Goal: Information Seeking & Learning: Understand process/instructions

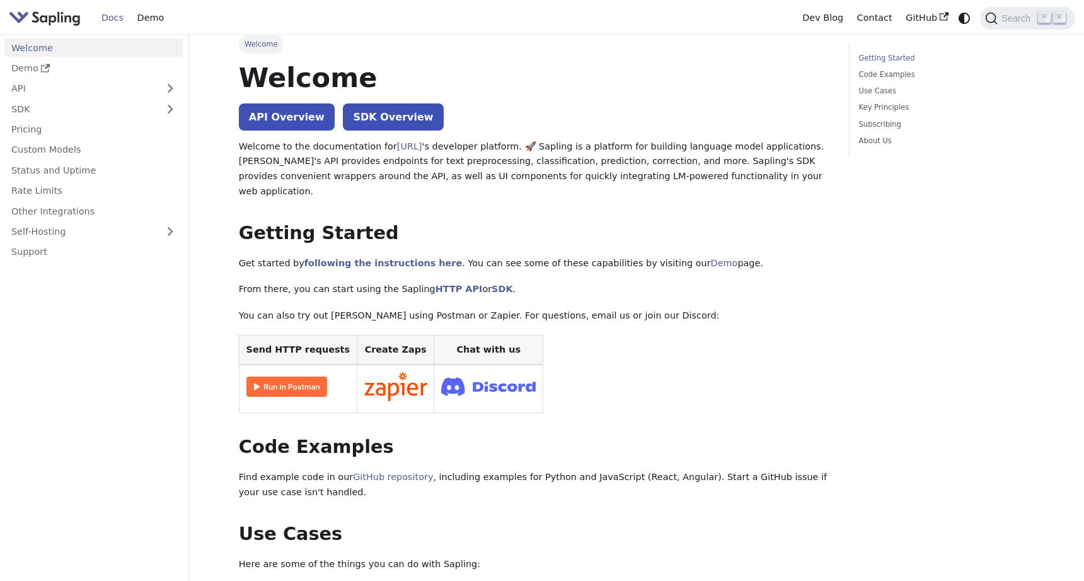
scroll to position [9, 0]
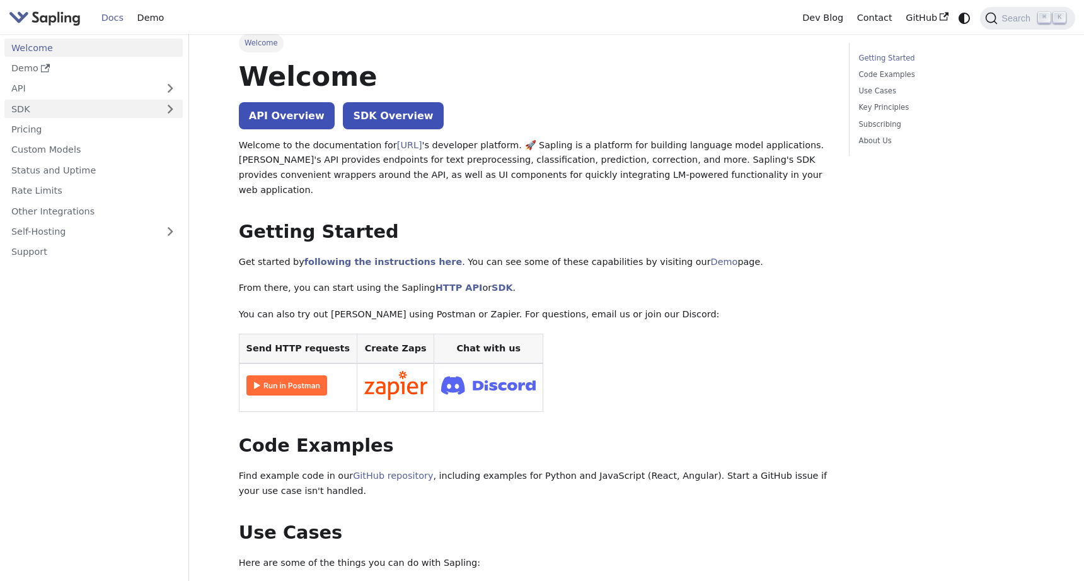
click at [42, 110] on link "SDK" at bounding box center [80, 109] width 153 height 18
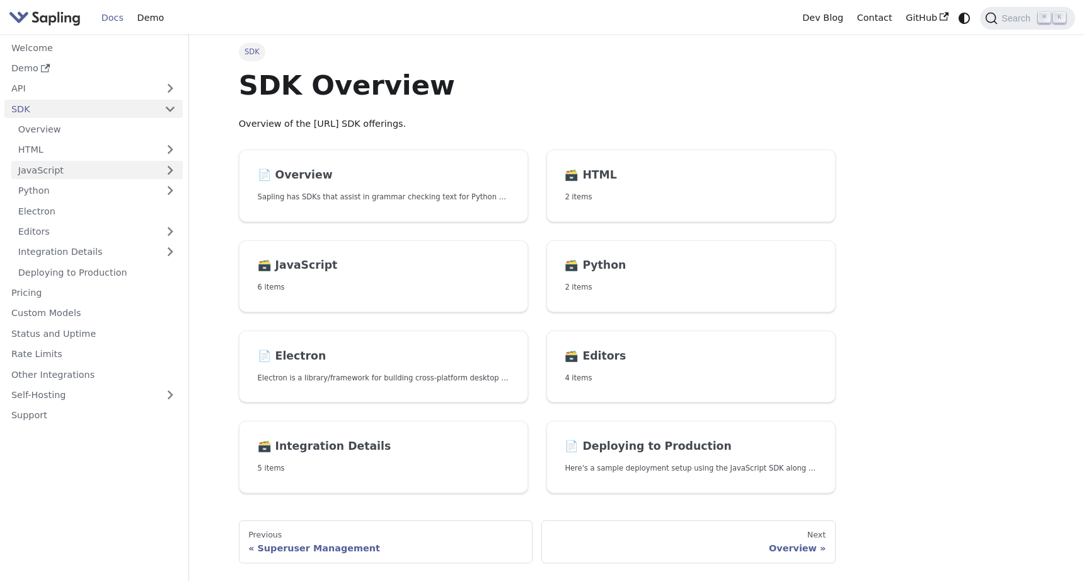
click at [45, 168] on link "JavaScript" at bounding box center [96, 170] width 171 height 18
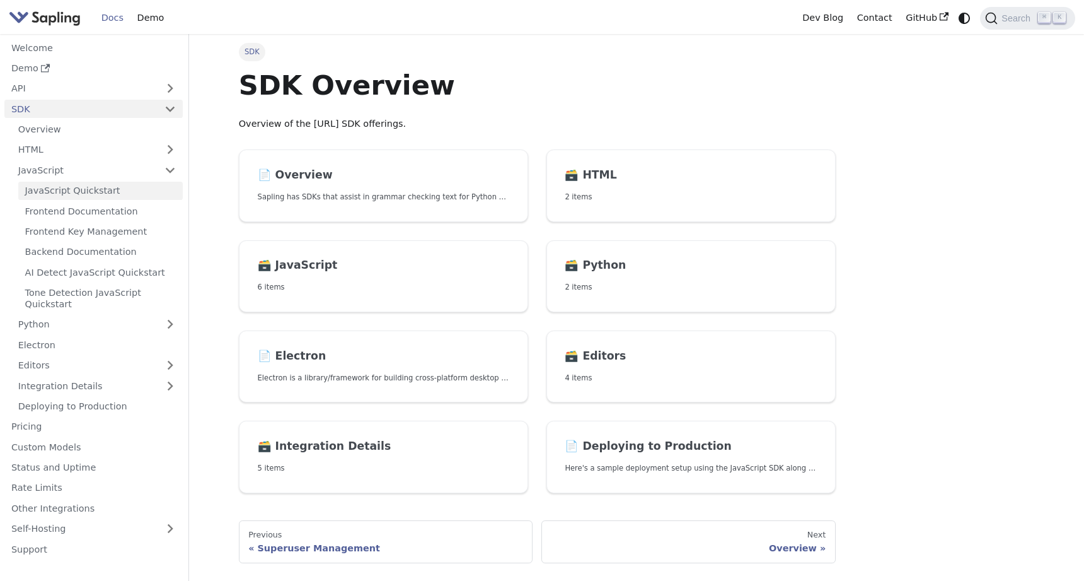
click at [55, 187] on link "JavaScript Quickstart" at bounding box center [100, 191] width 165 height 18
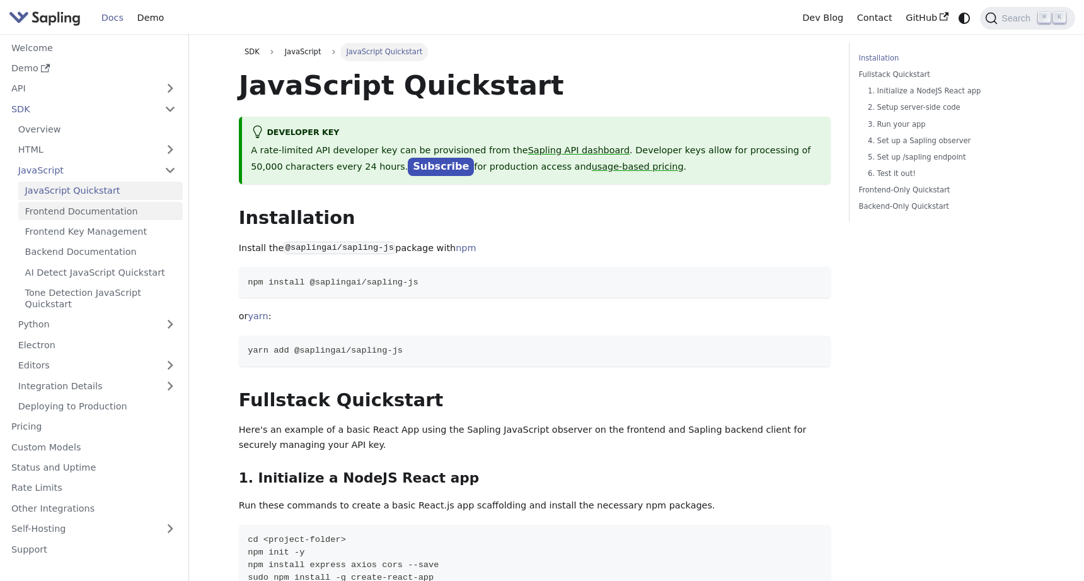
click at [84, 208] on link "Frontend Documentation" at bounding box center [100, 211] width 165 height 18
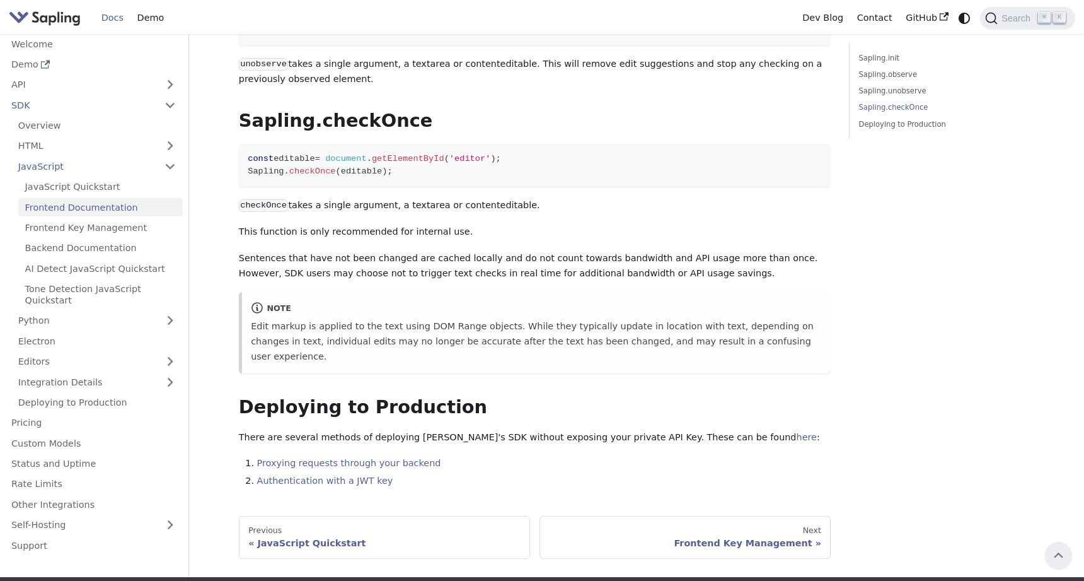
scroll to position [2016, 0]
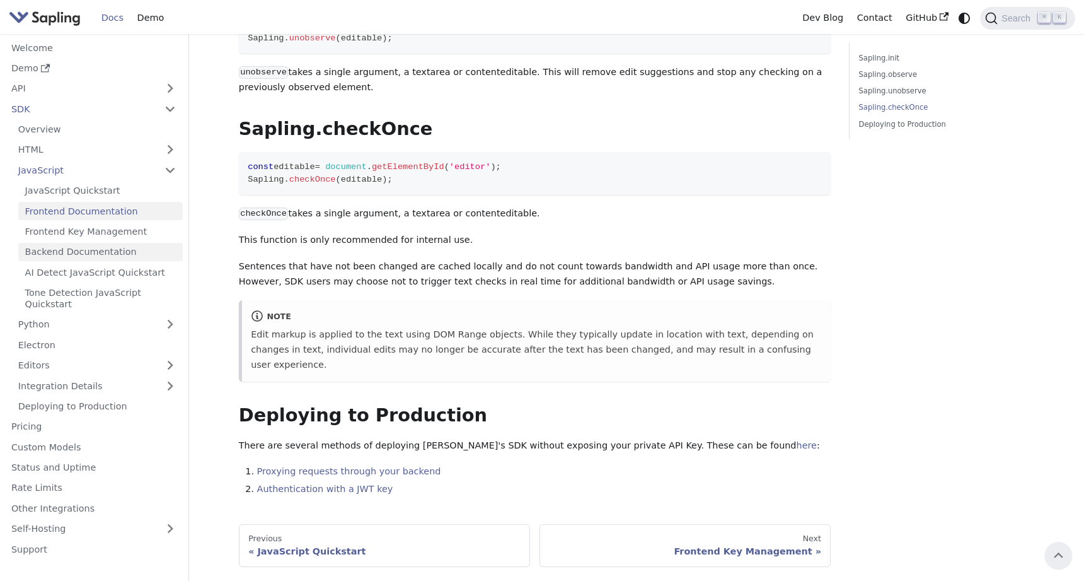
click at [115, 243] on link "Backend Documentation" at bounding box center [100, 252] width 165 height 18
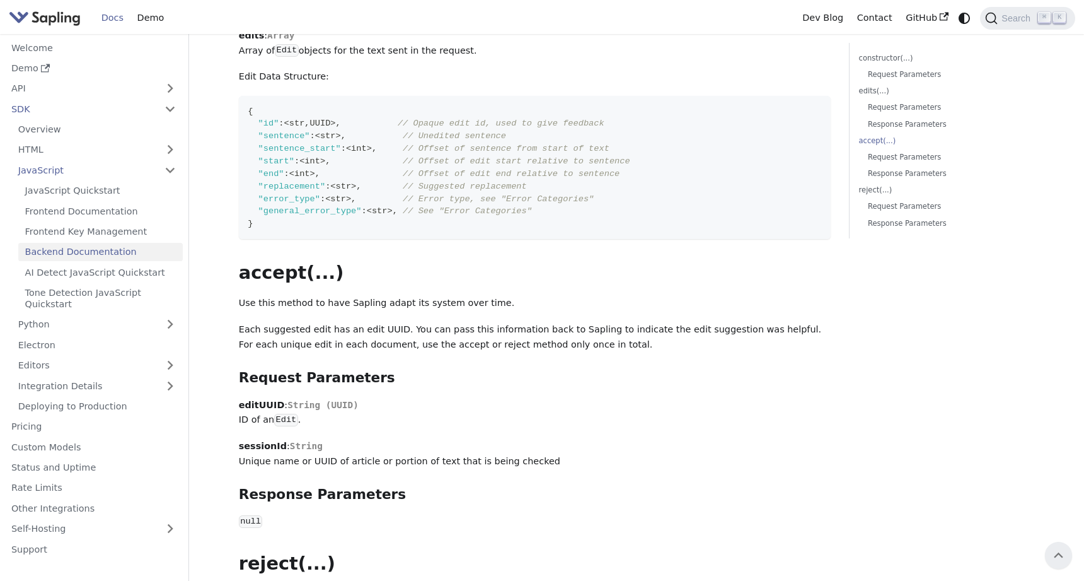
scroll to position [1339, 0]
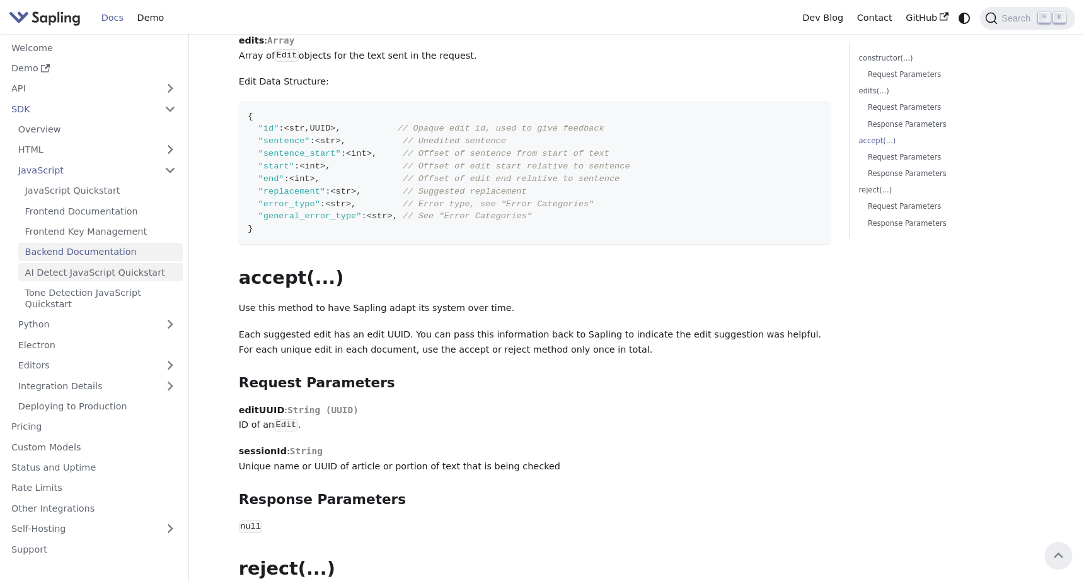
click at [41, 279] on link "AI Detect JavaScript Quickstart" at bounding box center [100, 272] width 165 height 18
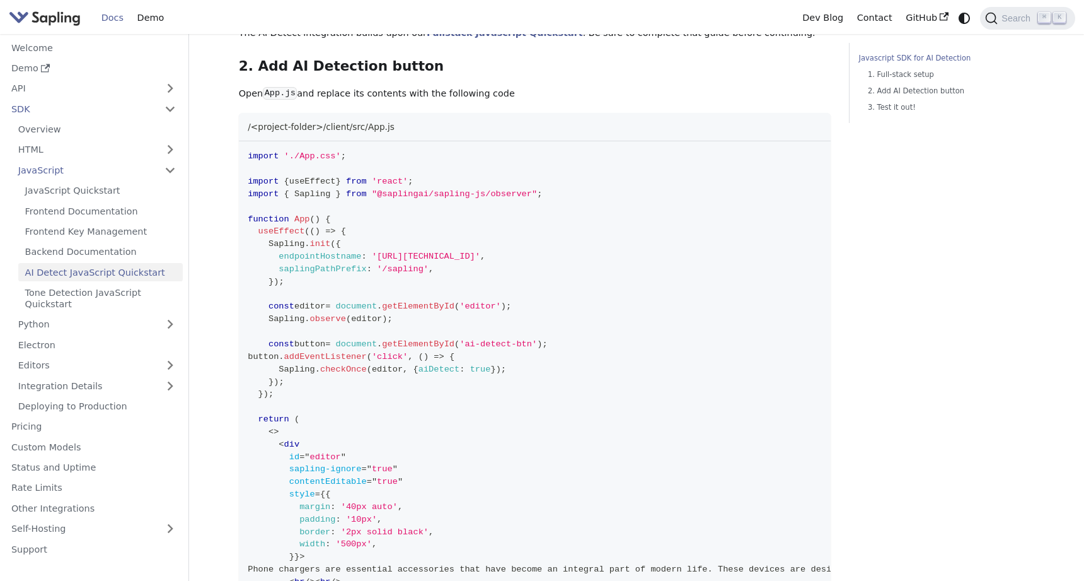
scroll to position [473, 0]
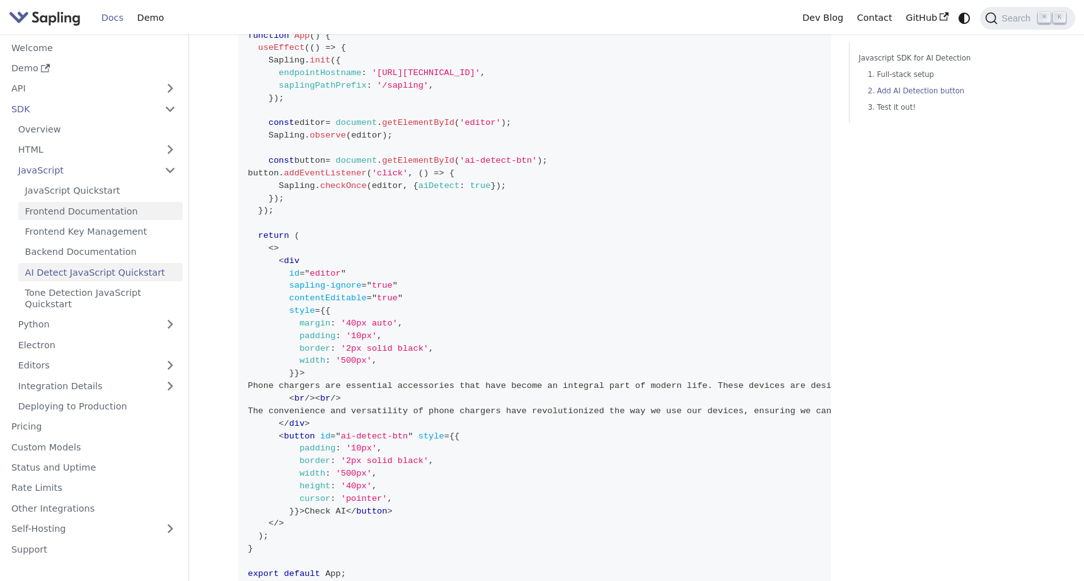
click at [87, 214] on link "Frontend Documentation" at bounding box center [100, 211] width 165 height 18
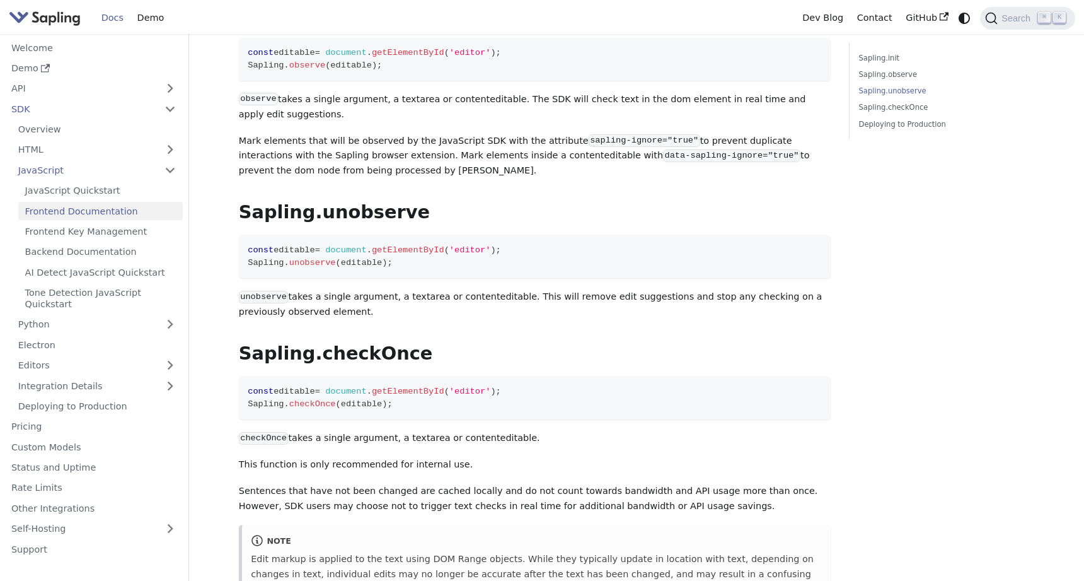
scroll to position [1799, 0]
